Goal: Task Accomplishment & Management: Complete application form

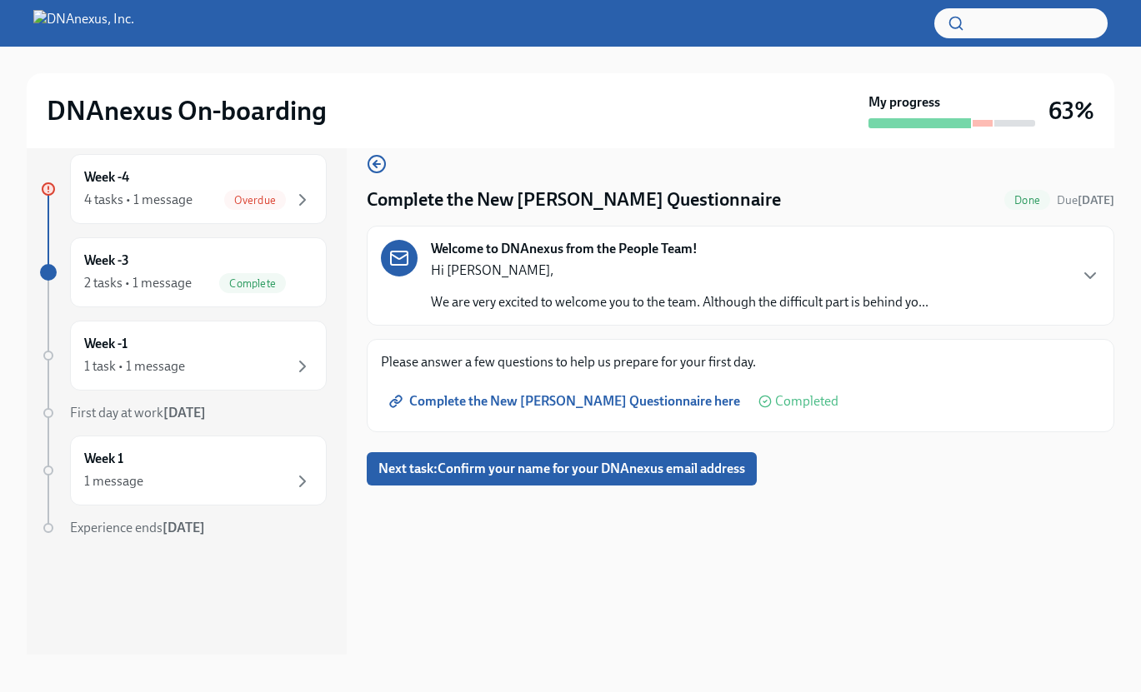
scroll to position [30, 0]
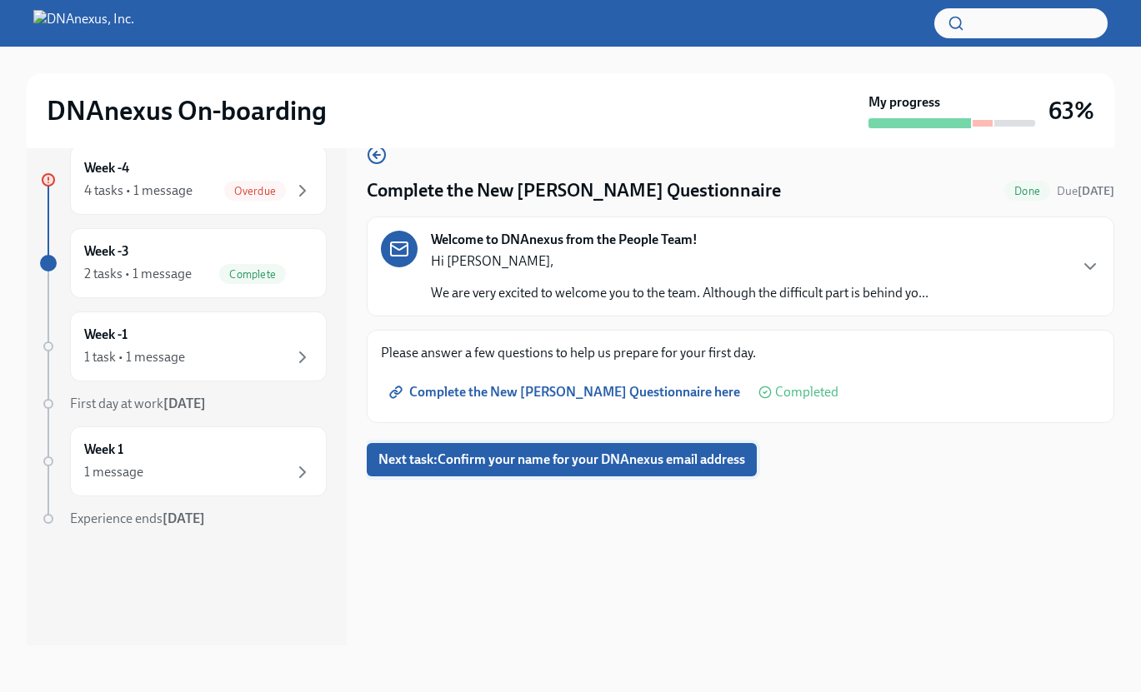
click at [714, 457] on span "Next task : Confirm your name for your DNAnexus email address" at bounding box center [561, 460] width 367 height 17
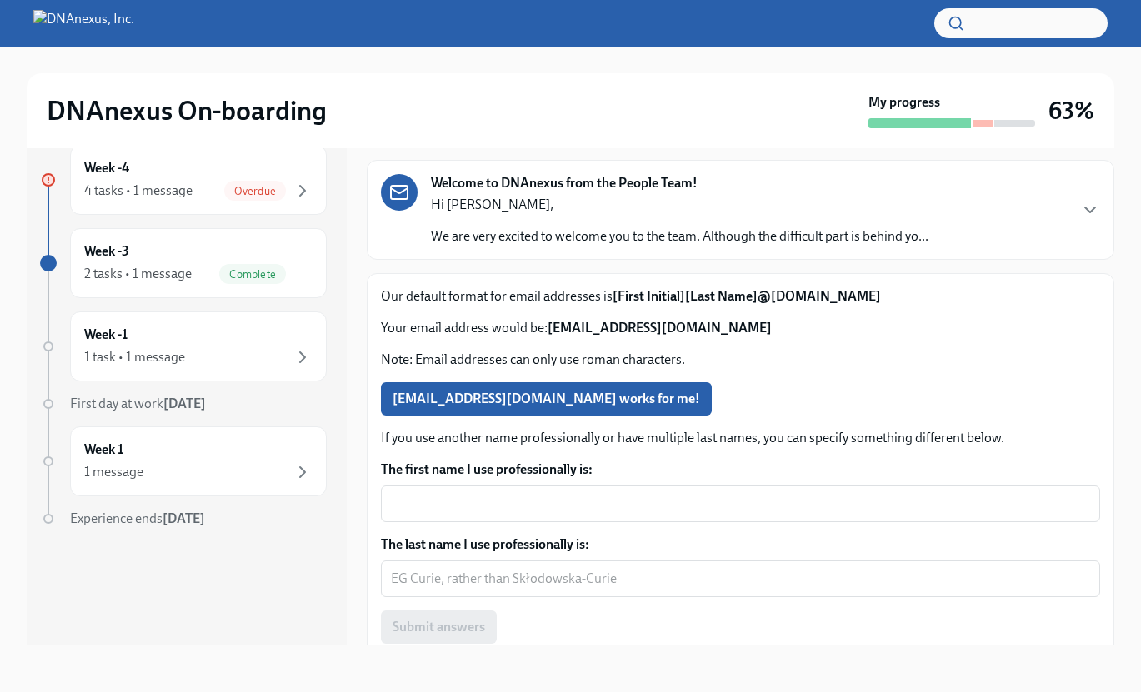
scroll to position [69, 0]
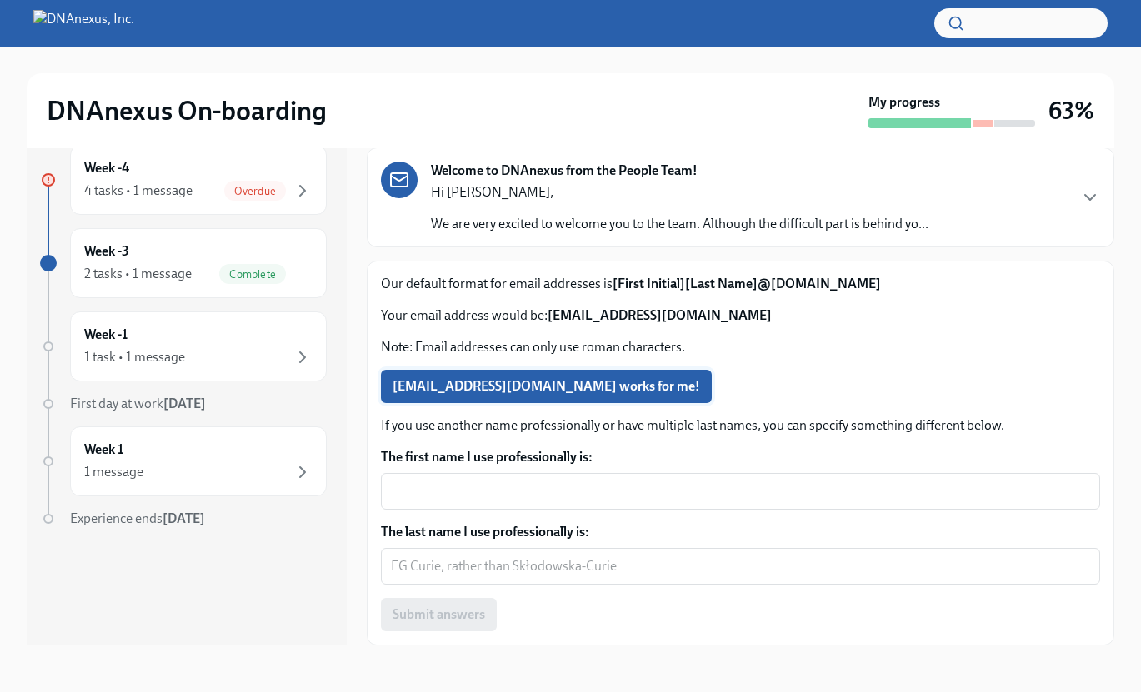
click at [582, 389] on span "[EMAIL_ADDRESS][DOMAIN_NAME] works for me!" at bounding box center [545, 386] width 307 height 17
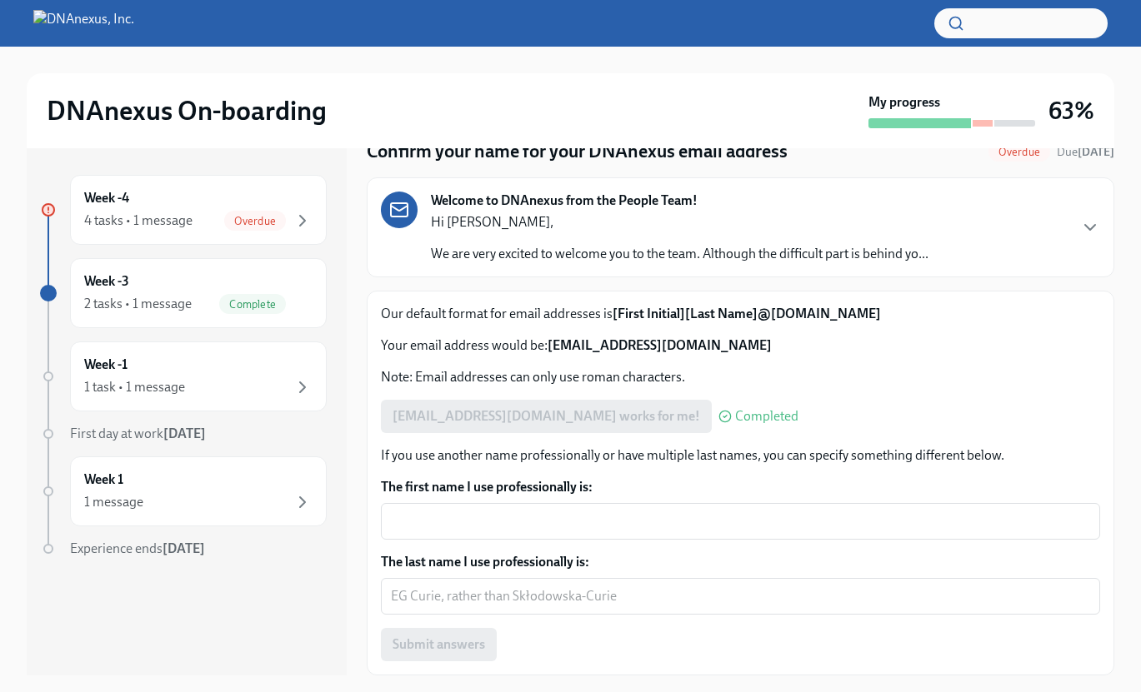
scroll to position [30, 0]
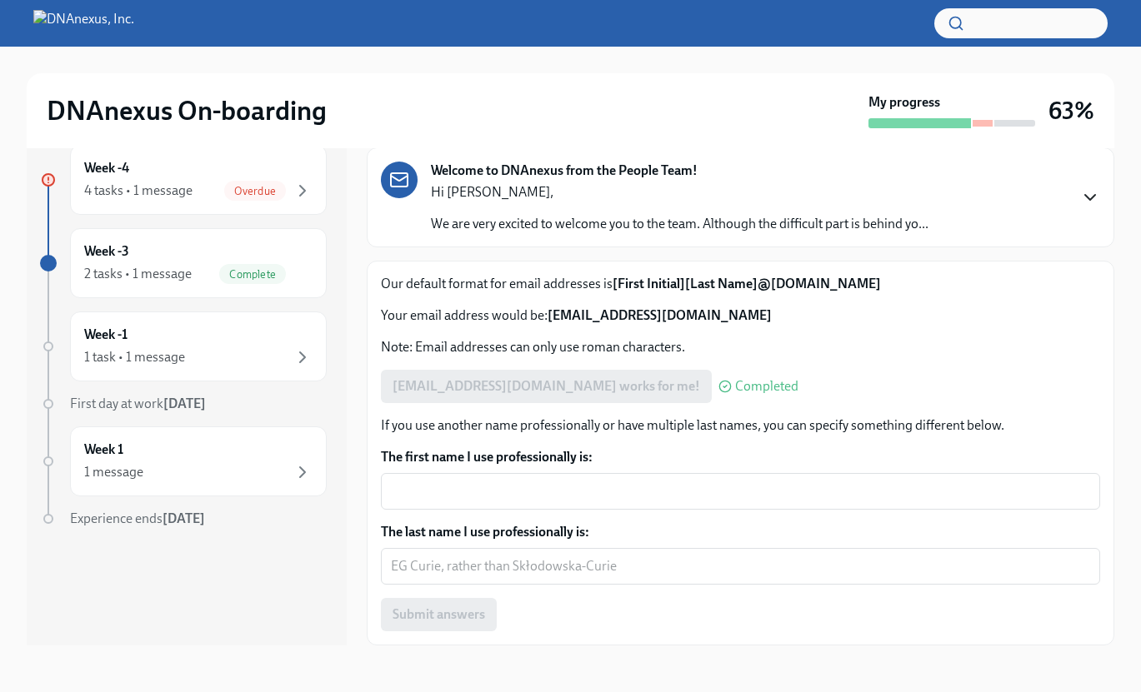
click at [1087, 197] on icon "button" at bounding box center [1090, 197] width 10 height 5
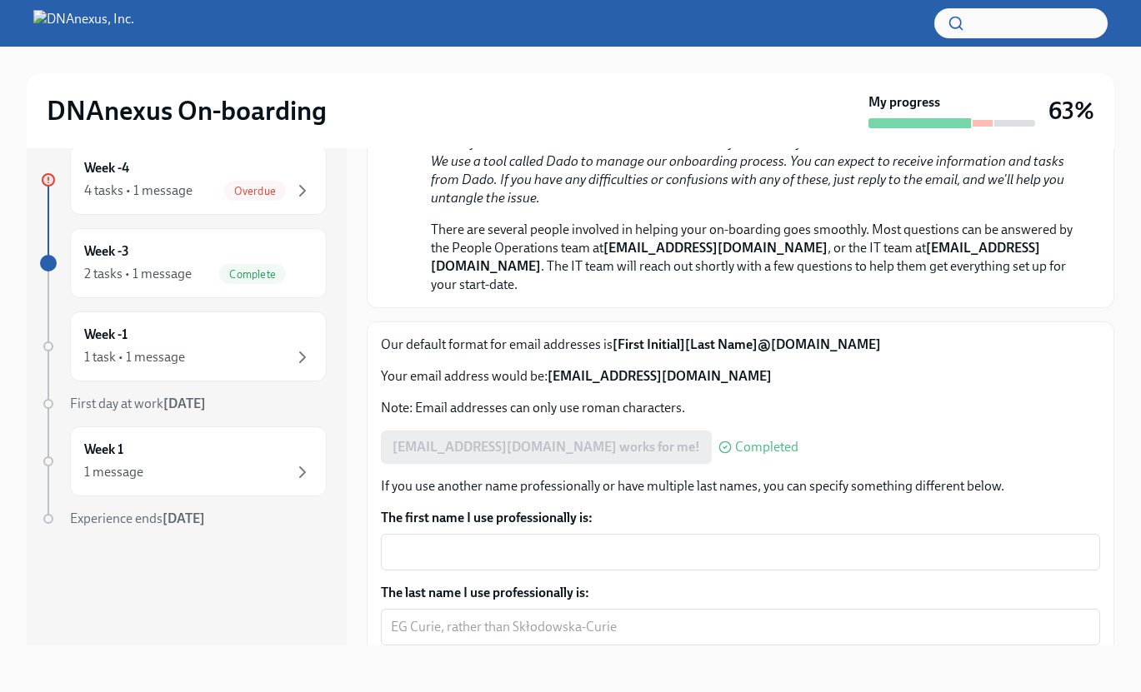
scroll to position [325, 0]
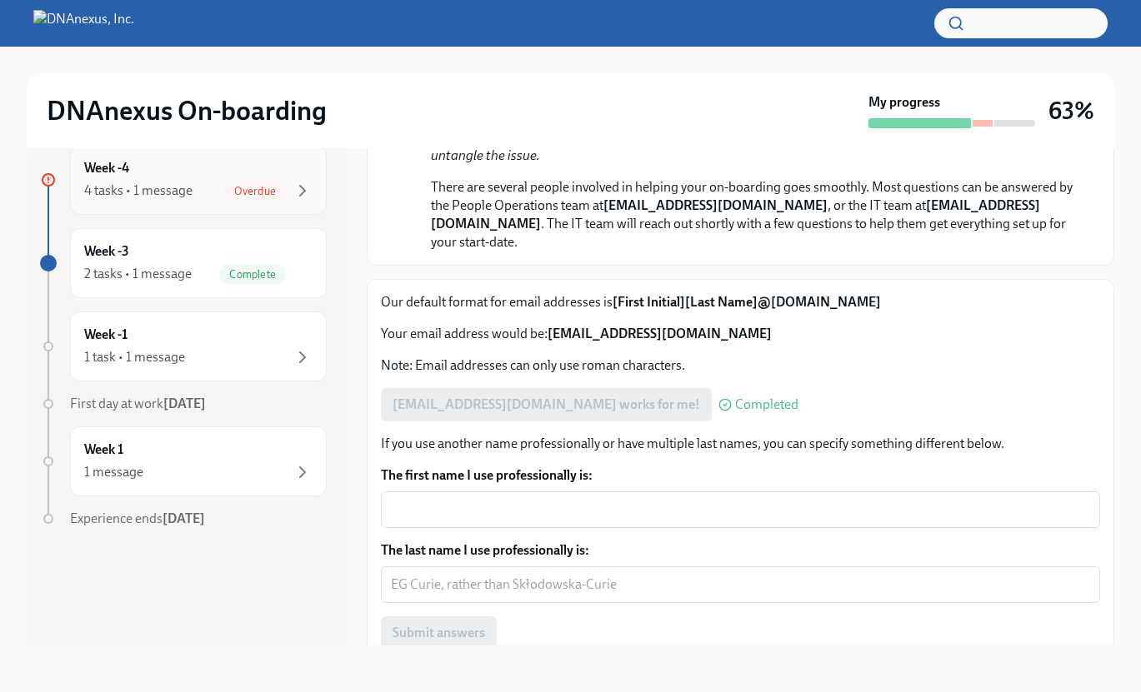
click at [261, 195] on span "Overdue" at bounding box center [255, 191] width 62 height 12
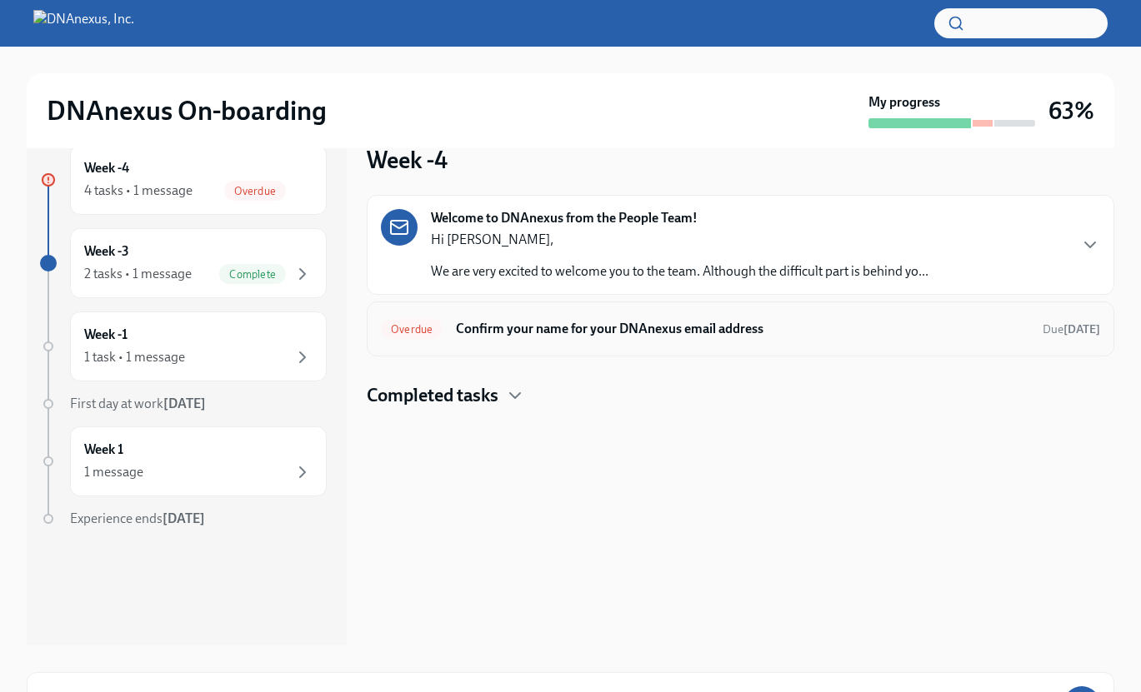
click at [751, 329] on h6 "Confirm your name for your DNAnexus email address" at bounding box center [742, 329] width 573 height 18
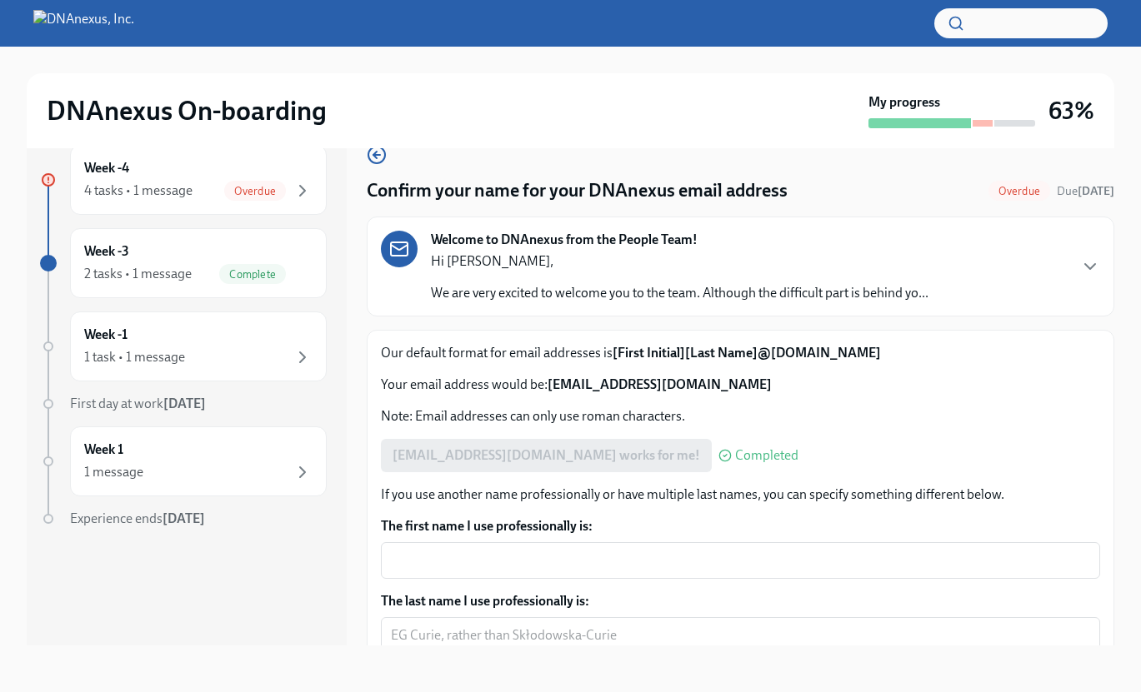
scroll to position [69, 0]
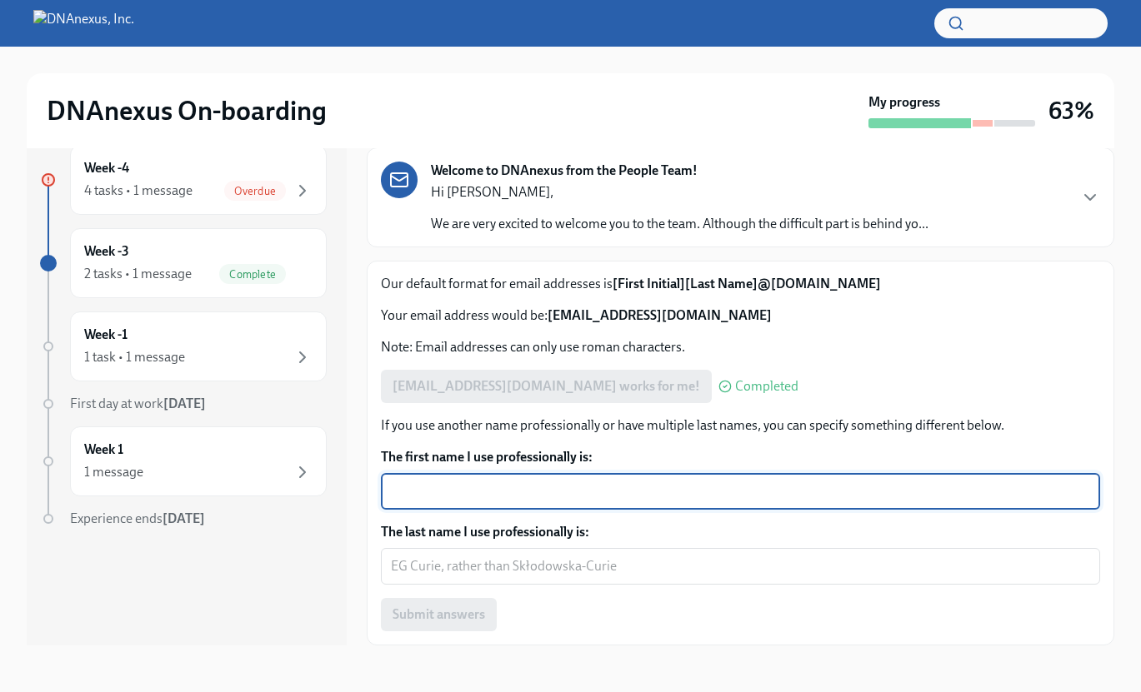
click at [572, 490] on textarea "The first name I use professionally is:" at bounding box center [740, 492] width 699 height 20
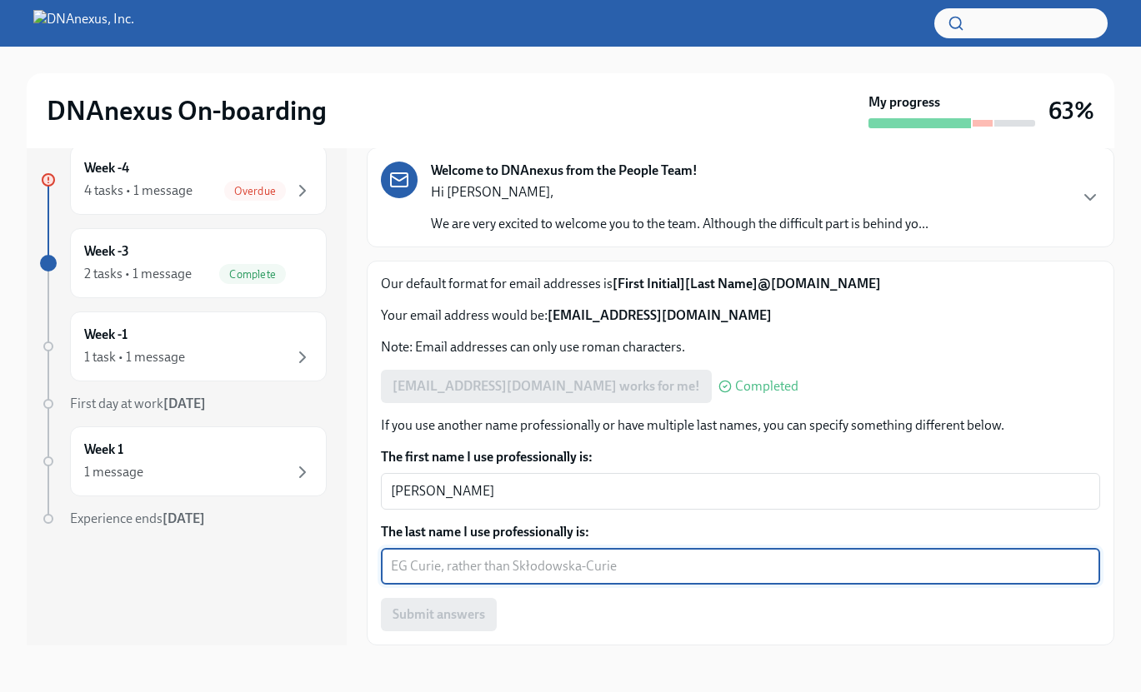
click at [655, 557] on textarea "The last name I use professionally is:" at bounding box center [740, 567] width 699 height 20
click at [567, 476] on div "[PERSON_NAME] x ​" at bounding box center [740, 491] width 719 height 37
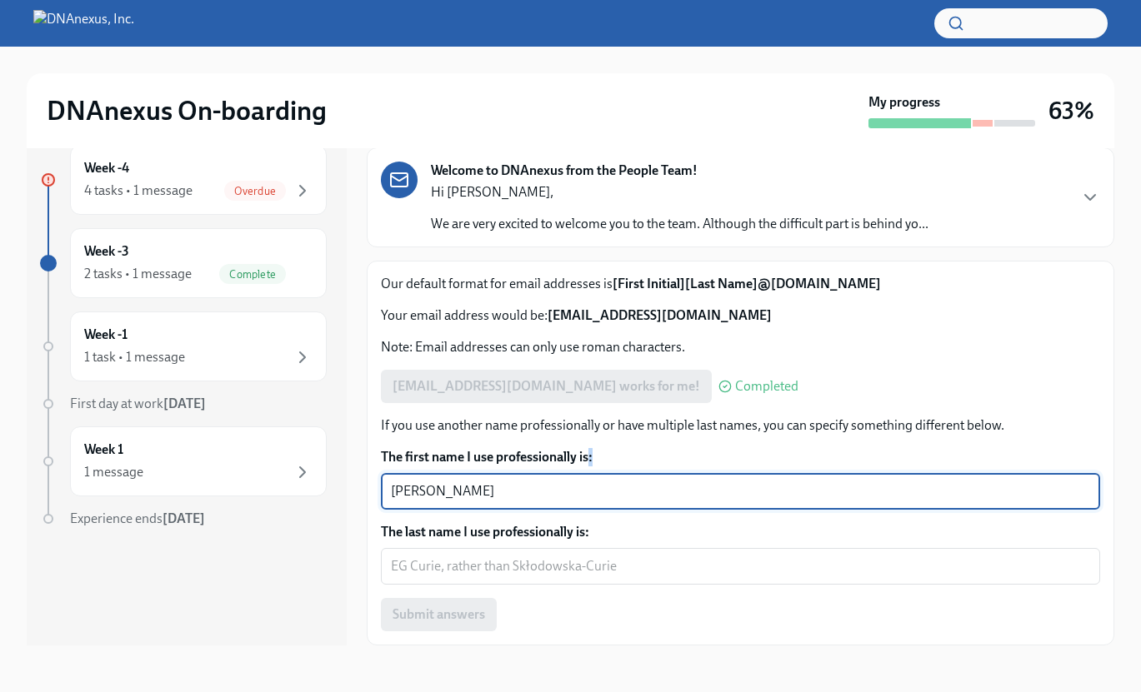
click at [567, 476] on div "[PERSON_NAME] x ​" at bounding box center [740, 491] width 719 height 37
type textarea "Kimber"
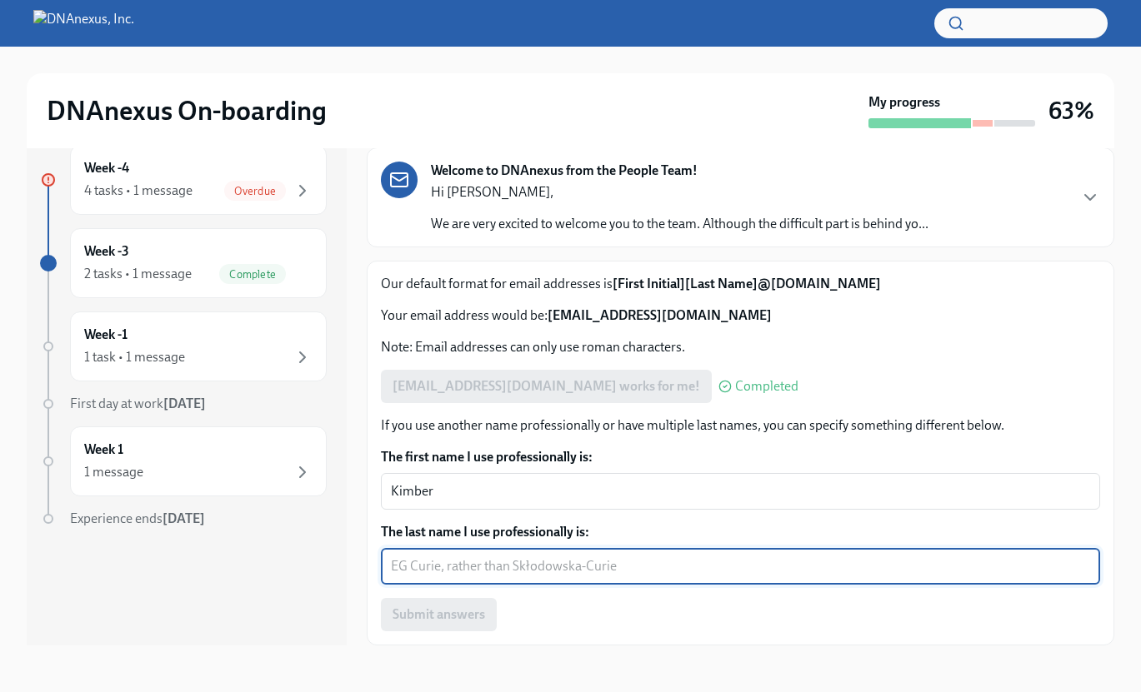
click at [539, 557] on textarea "The last name I use professionally is:" at bounding box center [740, 567] width 699 height 20
type textarea "[PERSON_NAME]"
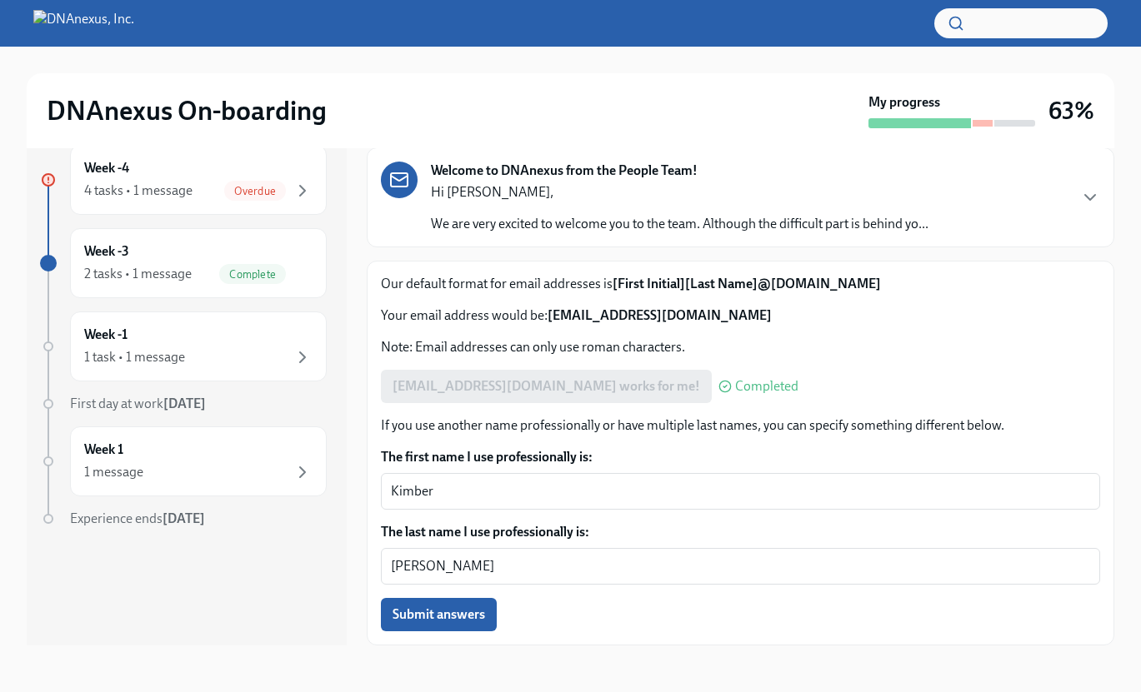
click at [650, 615] on div "Submit answers" at bounding box center [740, 614] width 719 height 33
click at [452, 622] on span "Submit answers" at bounding box center [438, 615] width 92 height 17
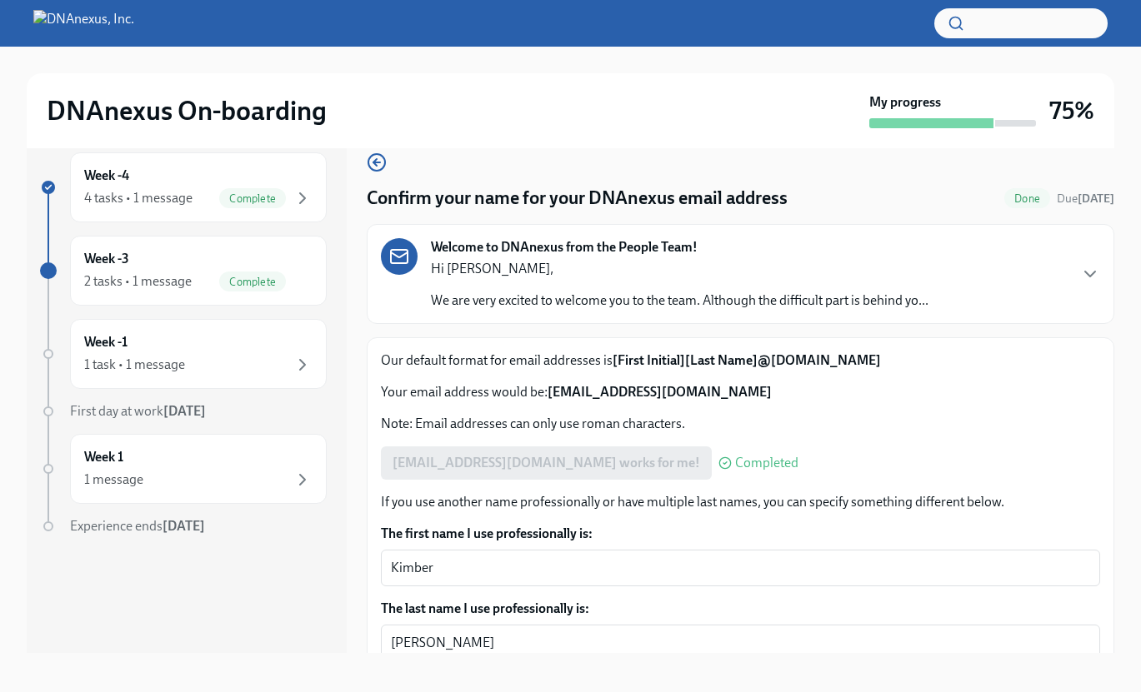
scroll to position [30, 0]
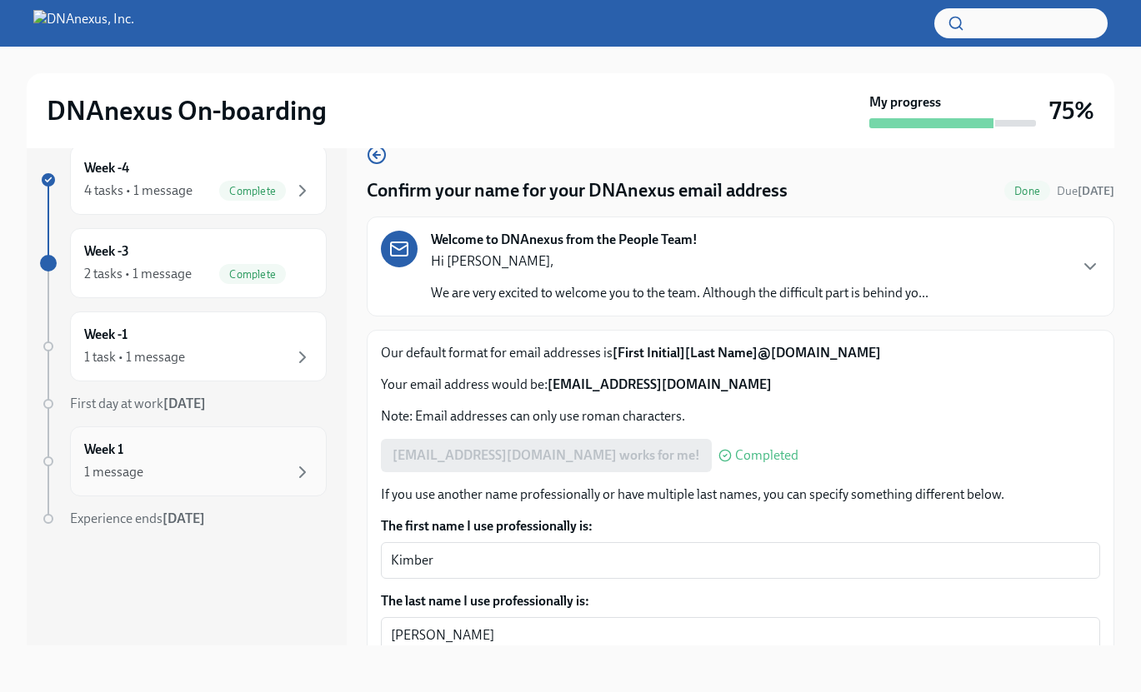
click at [223, 454] on div "Week 1 1 message" at bounding box center [198, 462] width 228 height 42
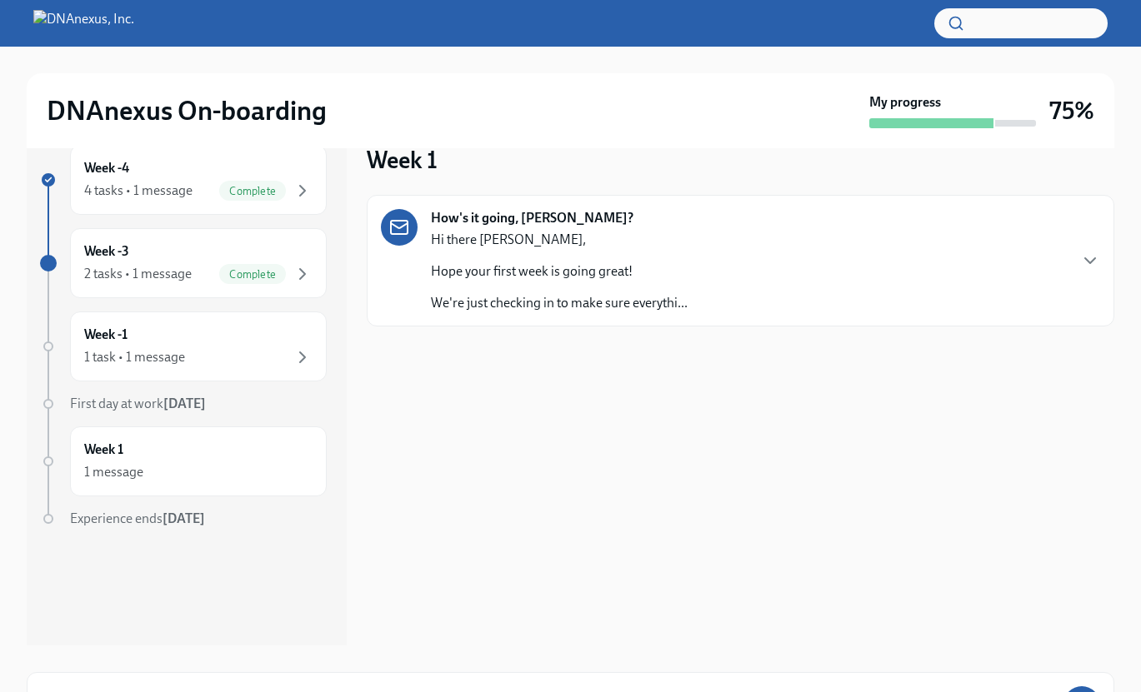
click at [527, 279] on p "Hope your first week is going great!" at bounding box center [559, 271] width 257 height 18
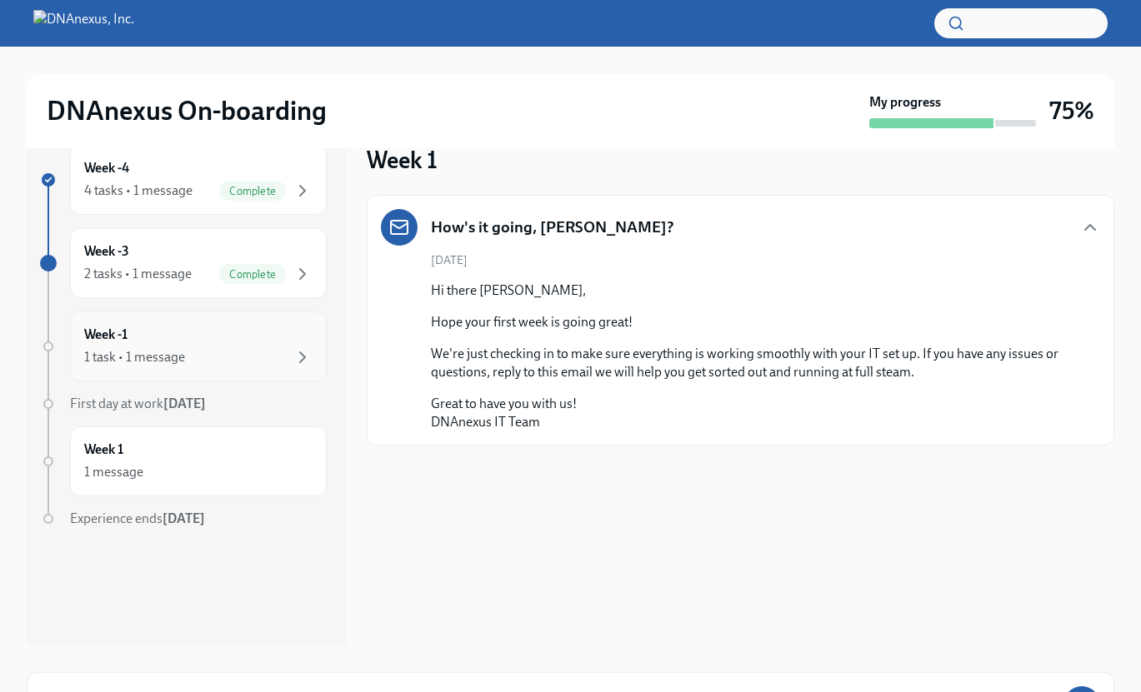
click at [134, 355] on div "1 task • 1 message" at bounding box center [134, 357] width 101 height 18
